Goal: Task Accomplishment & Management: Manage account settings

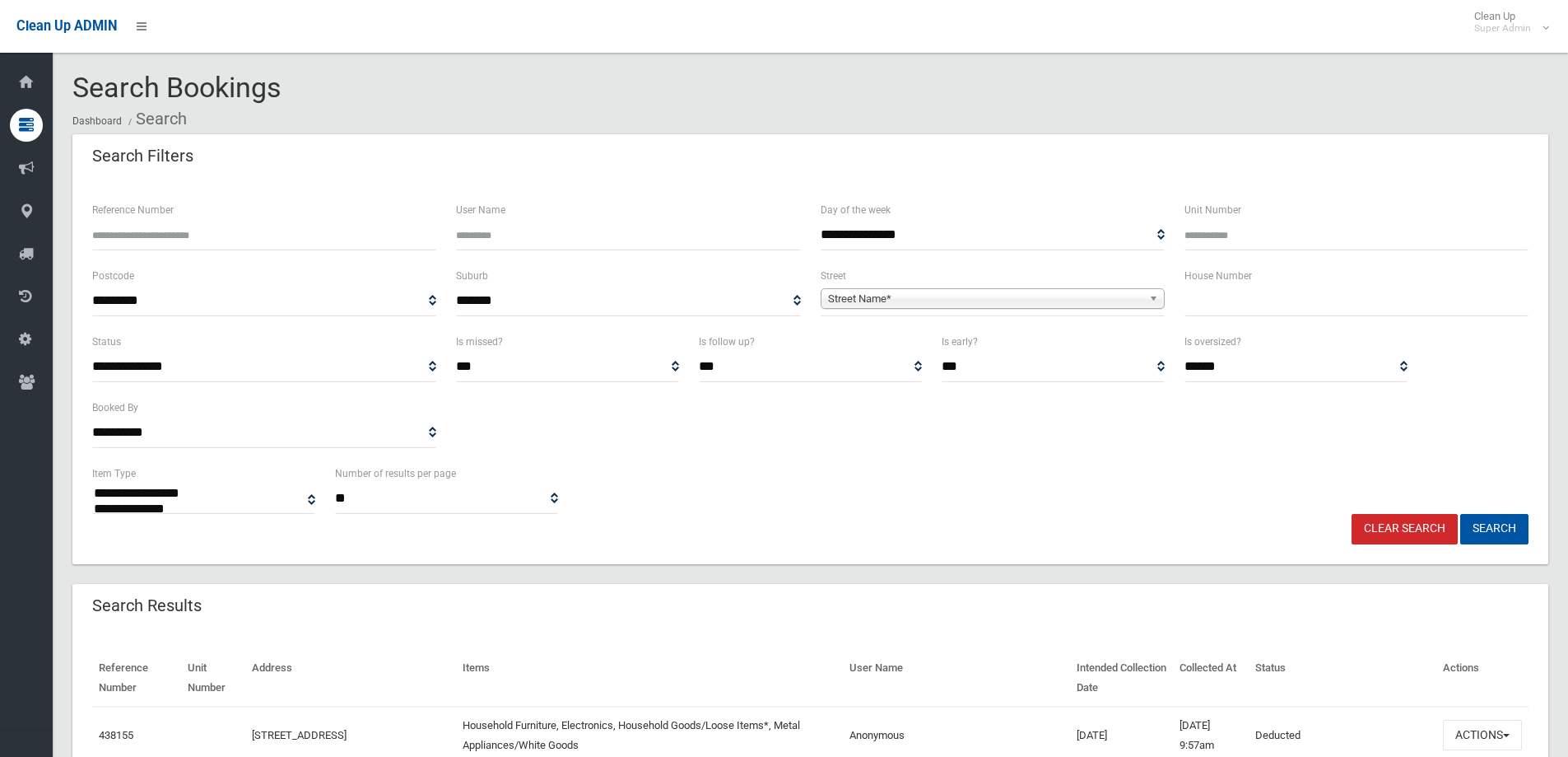
select select
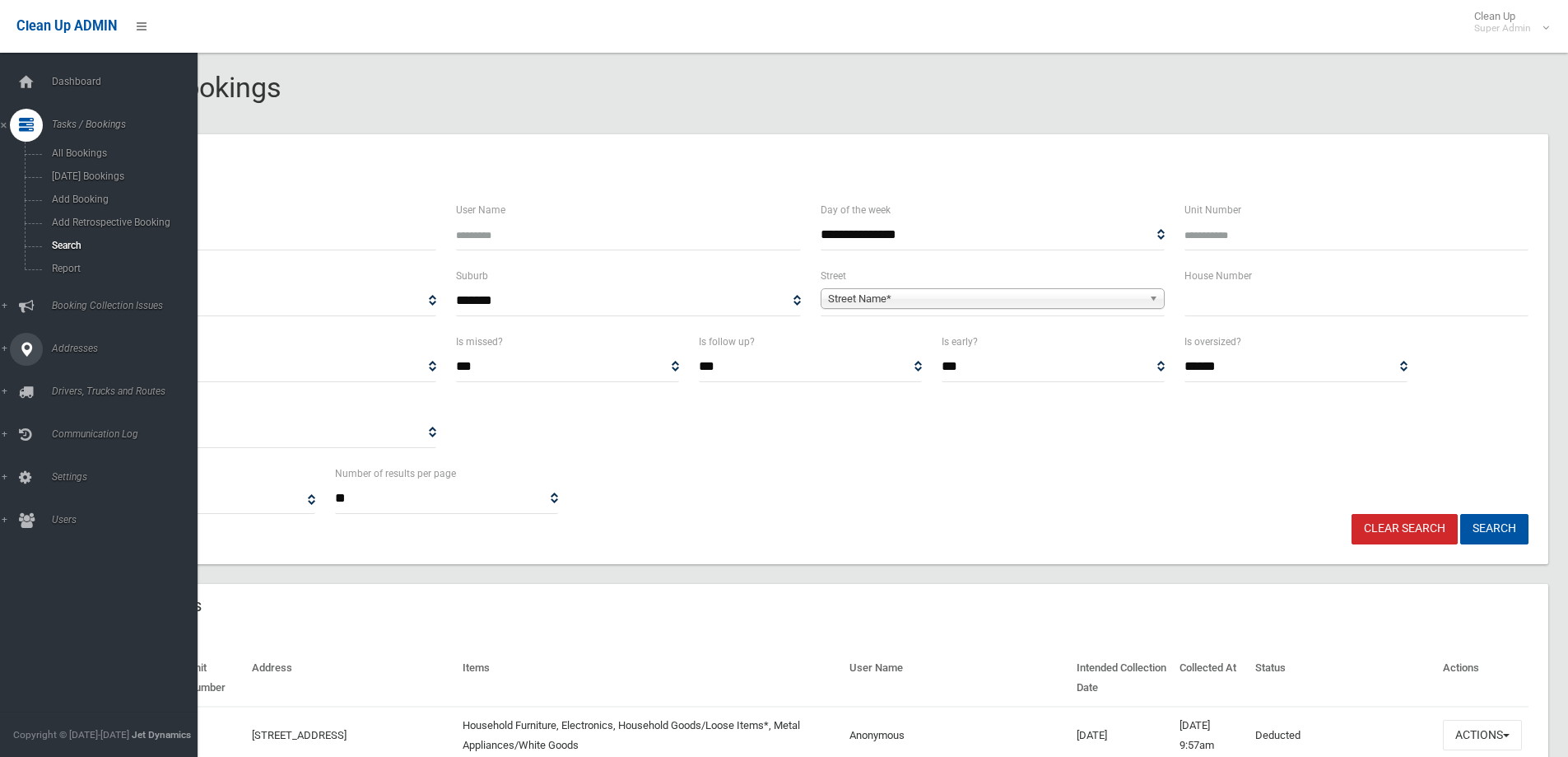
click at [3, 350] on link "Addresses" at bounding box center [105, 349] width 210 height 33
click at [79, 240] on span "All Addresses" at bounding box center [121, 239] width 149 height 12
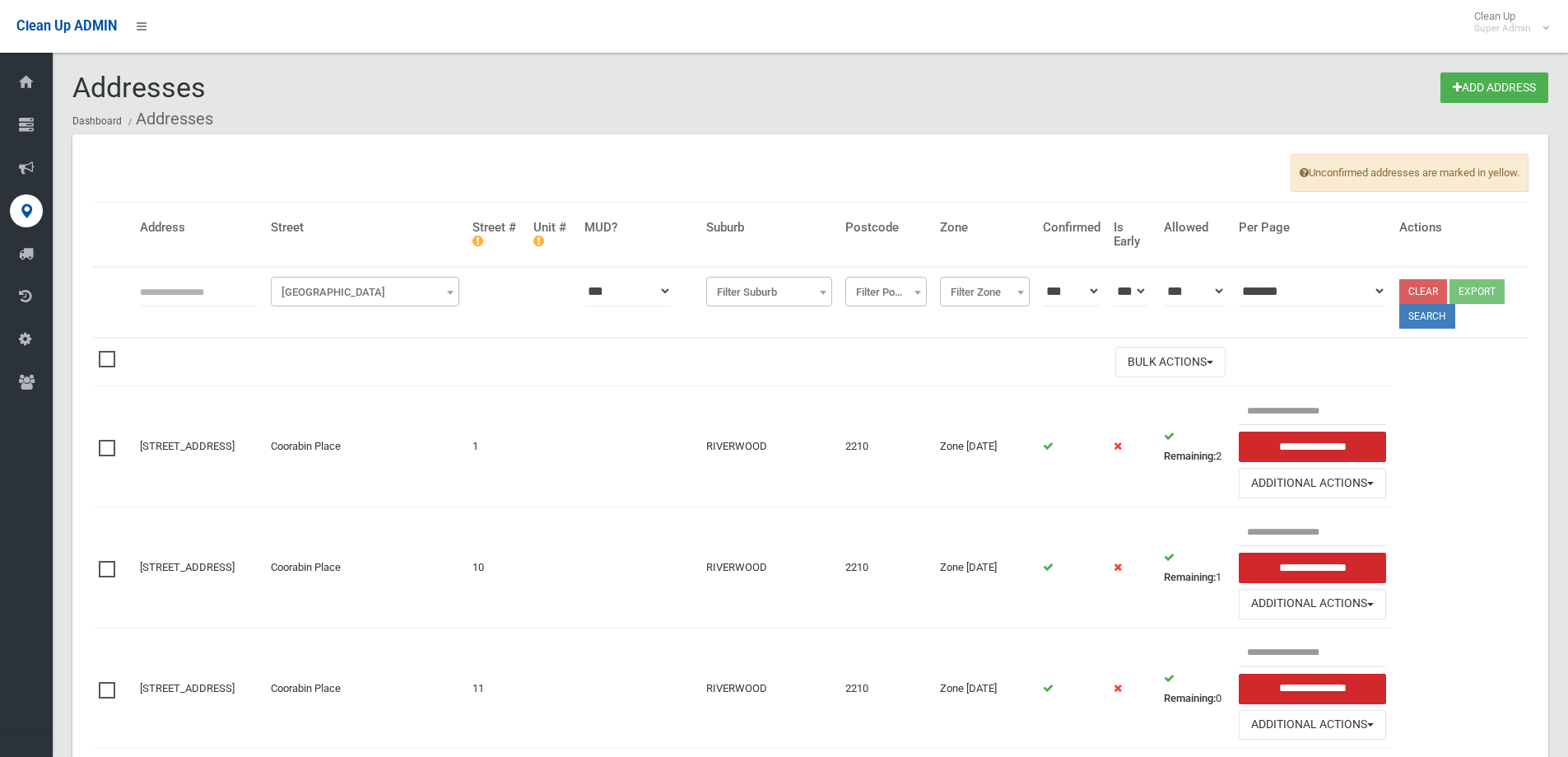
click at [184, 296] on input "text" at bounding box center [199, 291] width 118 height 30
type input "**********"
click at [1429, 317] on button "Search" at bounding box center [1427, 316] width 56 height 24
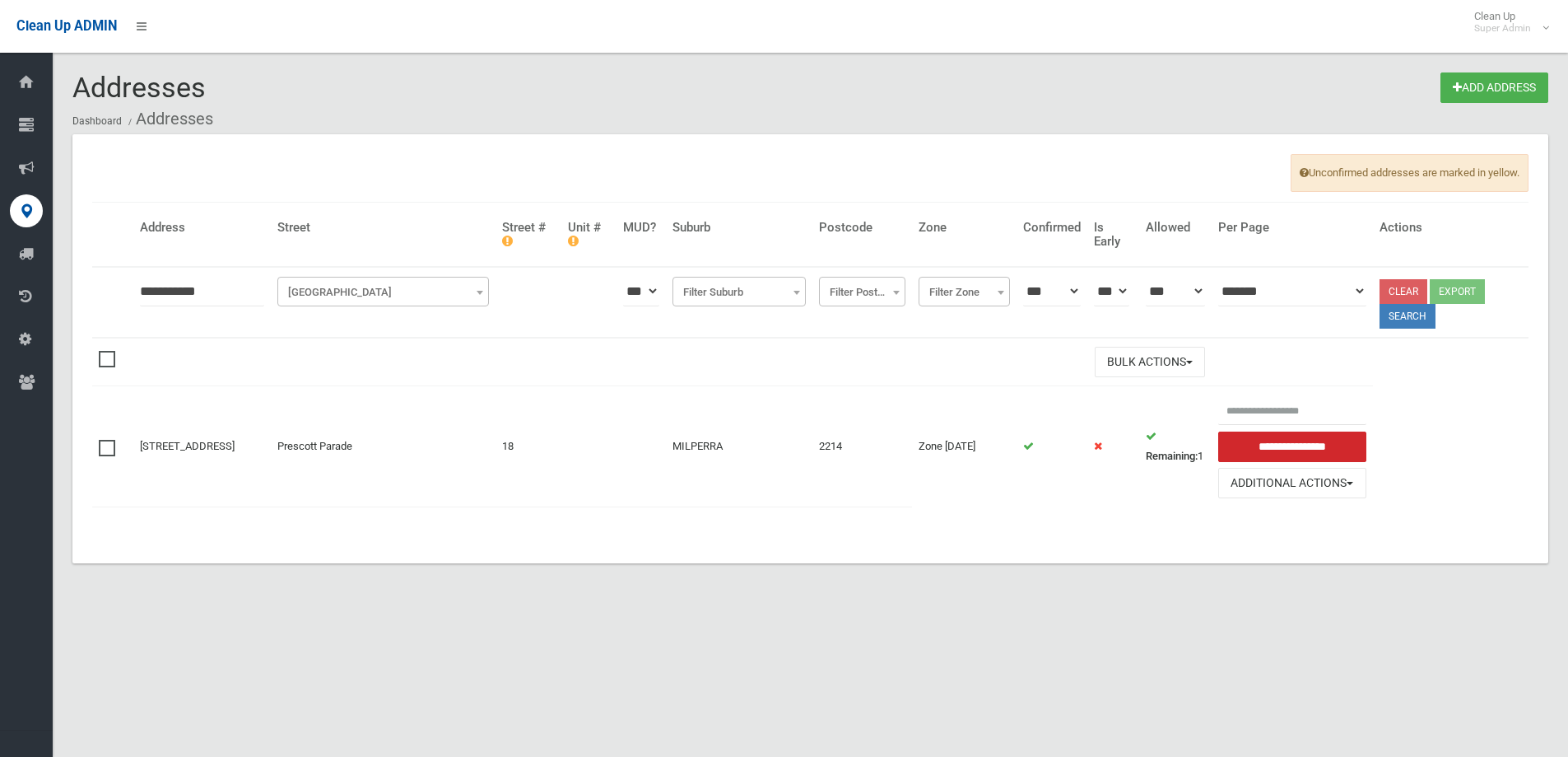
click at [102, 439] on span at bounding box center [111, 439] width 24 height 0
click at [1315, 484] on button "Additional Actions" at bounding box center [1293, 483] width 148 height 30
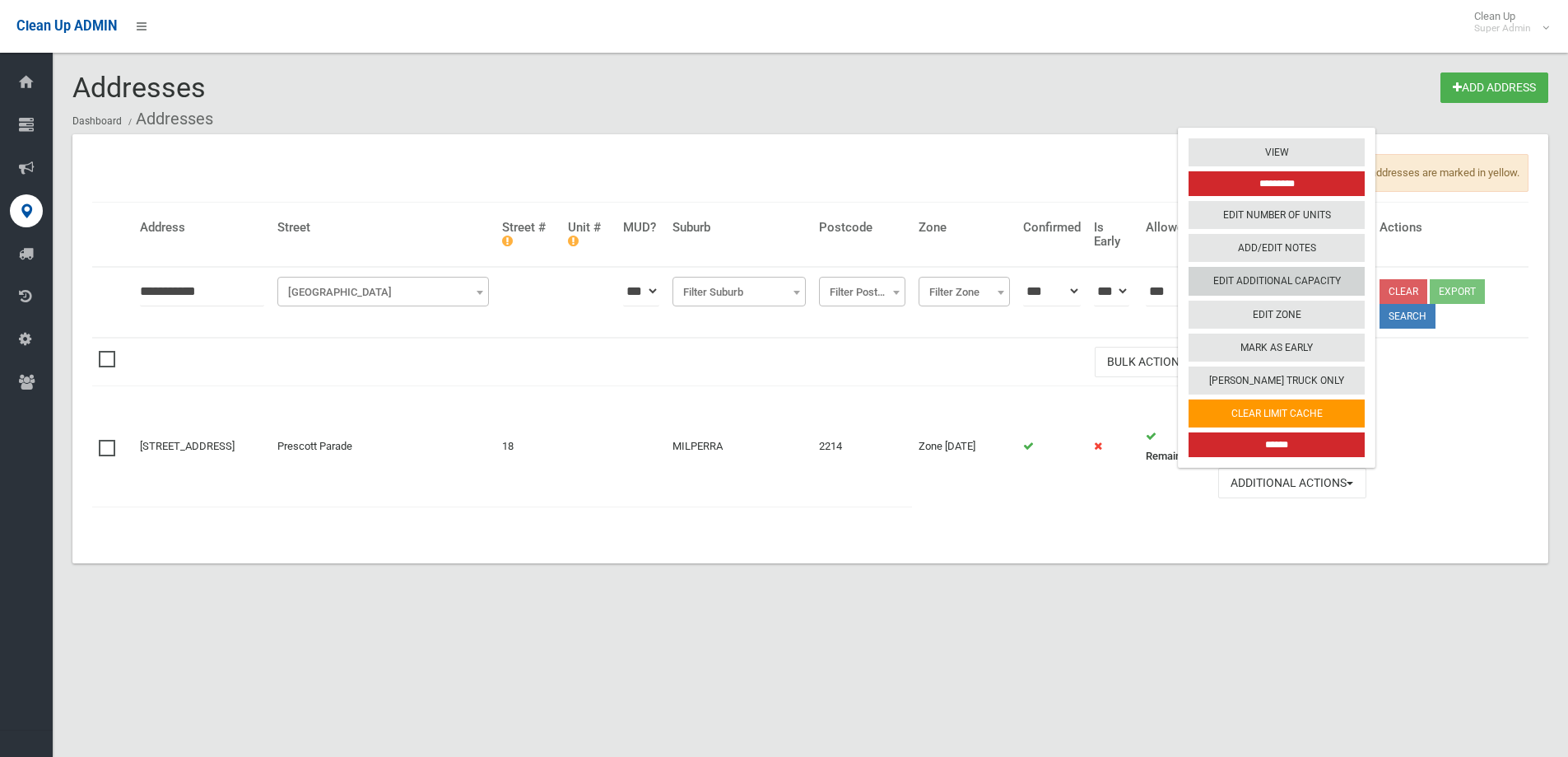
click at [1308, 287] on link "Edit Additional Capacity" at bounding box center [1277, 281] width 176 height 28
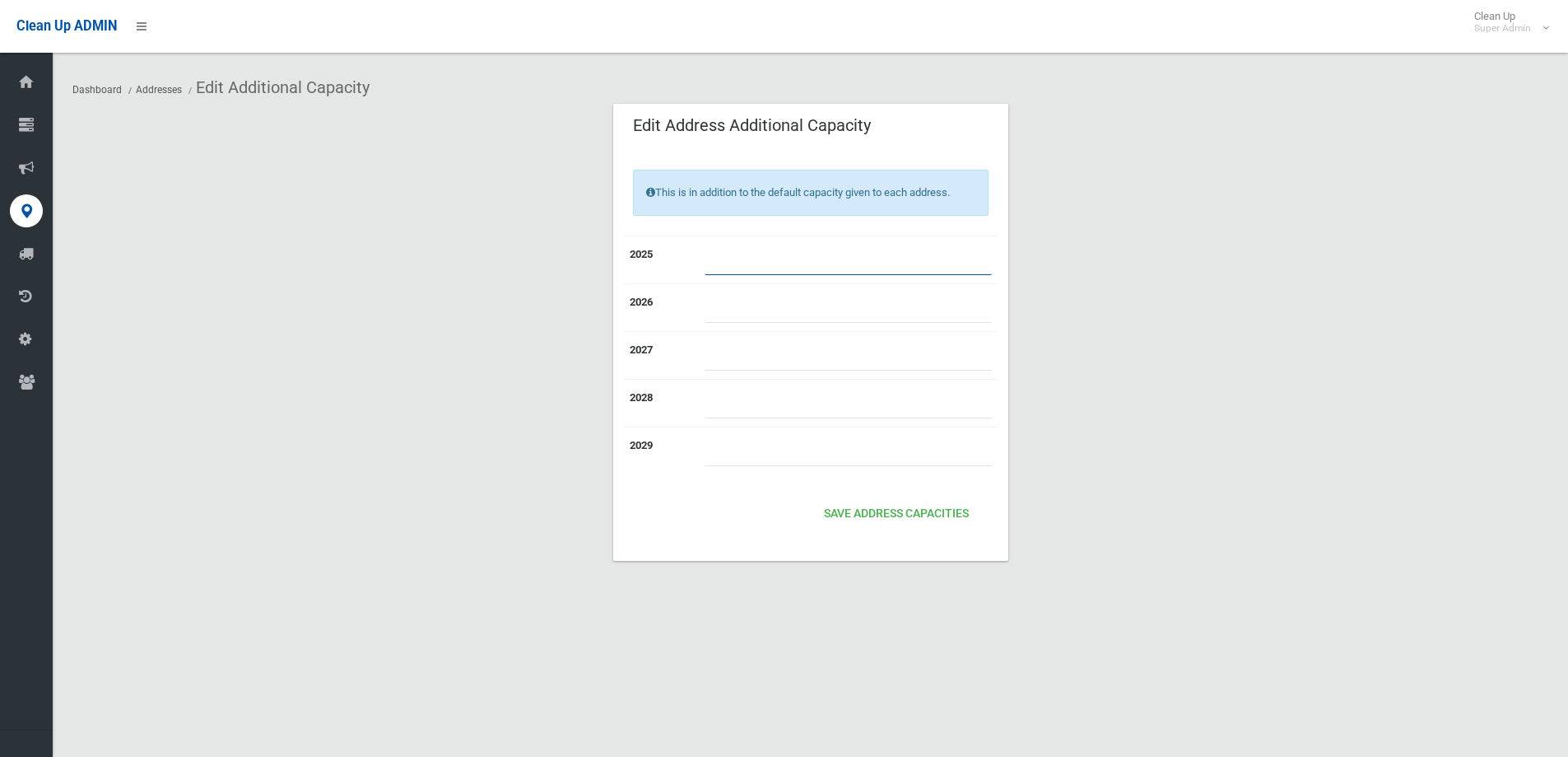
click at [717, 259] on input "number" at bounding box center [848, 260] width 287 height 30
type input "*"
click at [902, 516] on button "Save Address capacities" at bounding box center [896, 514] width 158 height 30
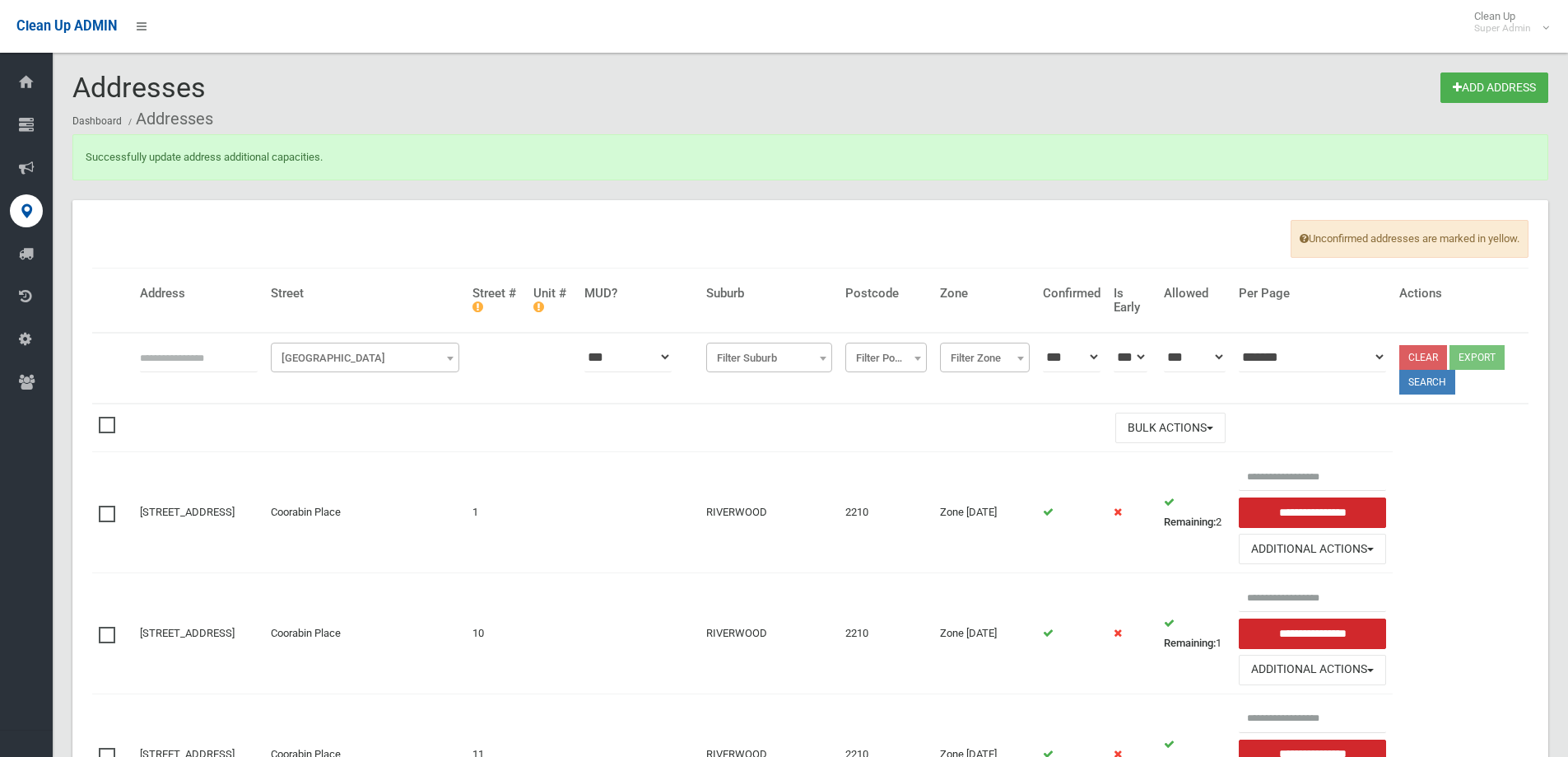
click at [200, 371] on input "text" at bounding box center [199, 357] width 118 height 30
type input "**********"
click button at bounding box center [0, 0] width 0 height 0
